Goal: Transaction & Acquisition: Purchase product/service

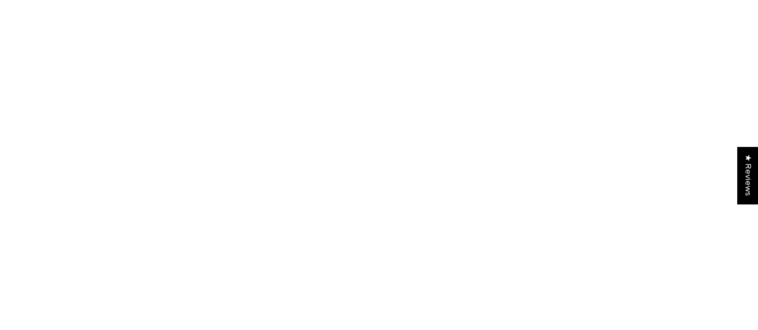
scroll to position [122, 0]
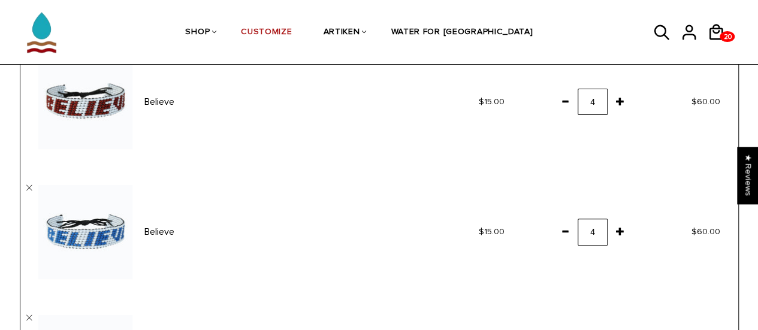
click at [621, 99] on span at bounding box center [620, 102] width 20 height 22
click at [621, 231] on span at bounding box center [620, 232] width 20 height 22
click at [519, 194] on td "$15.00" at bounding box center [469, 232] width 108 height 130
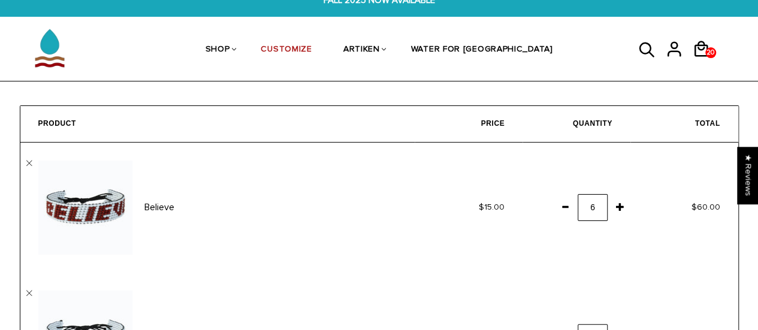
scroll to position [0, 0]
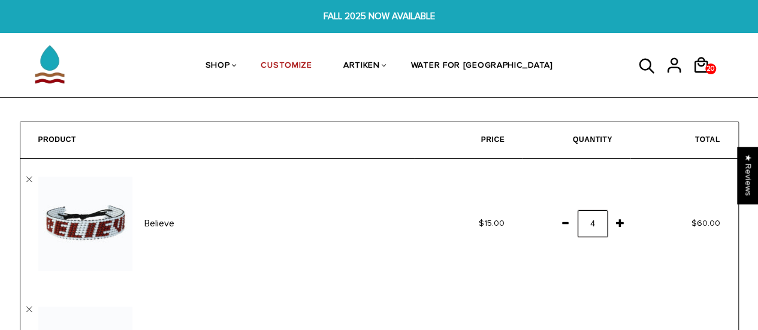
click at [601, 221] on input "4" at bounding box center [593, 223] width 30 height 27
click at [622, 222] on span at bounding box center [620, 223] width 20 height 22
click at [627, 269] on td "4" at bounding box center [577, 224] width 108 height 130
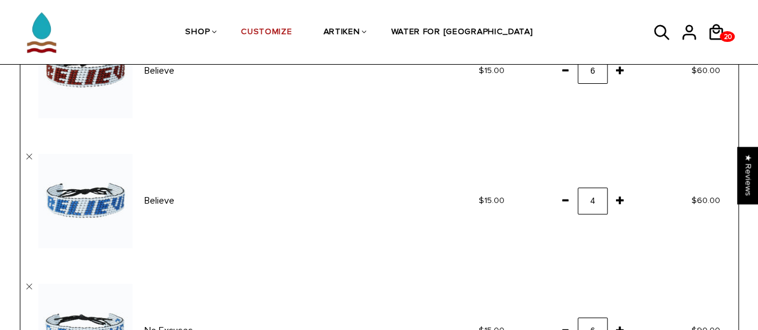
scroll to position [159, 0]
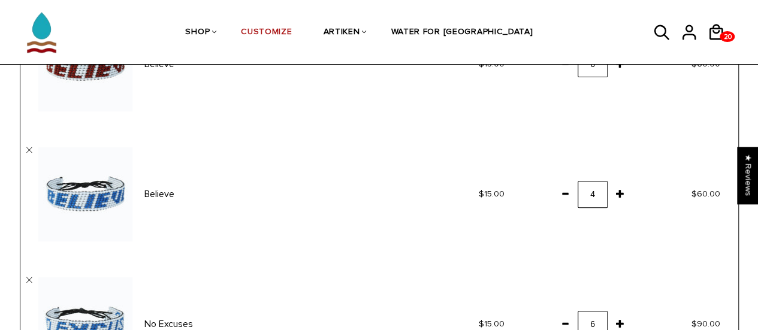
click at [623, 197] on span at bounding box center [620, 194] width 20 height 22
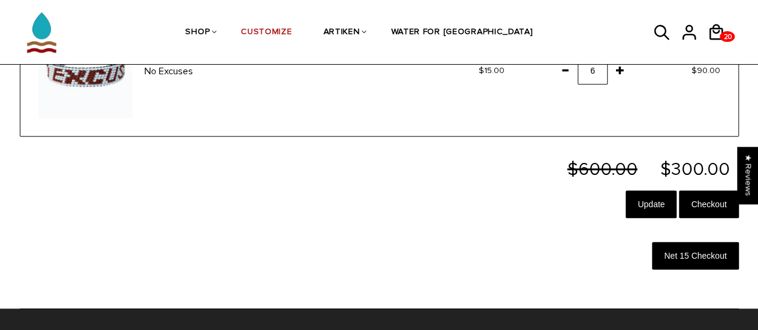
scroll to position [547, 0]
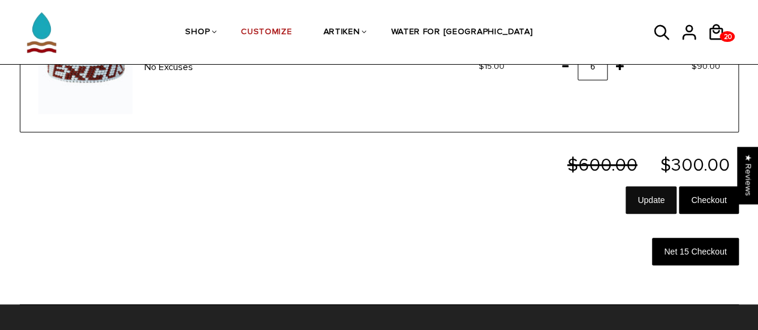
click at [658, 204] on input "Update" at bounding box center [651, 200] width 51 height 28
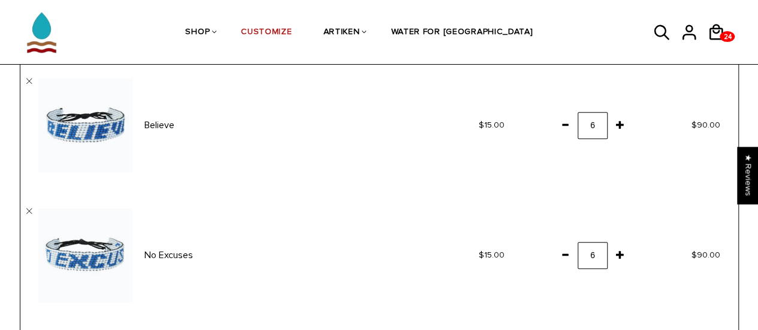
scroll to position [228, 0]
